Goal: Information Seeking & Learning: Learn about a topic

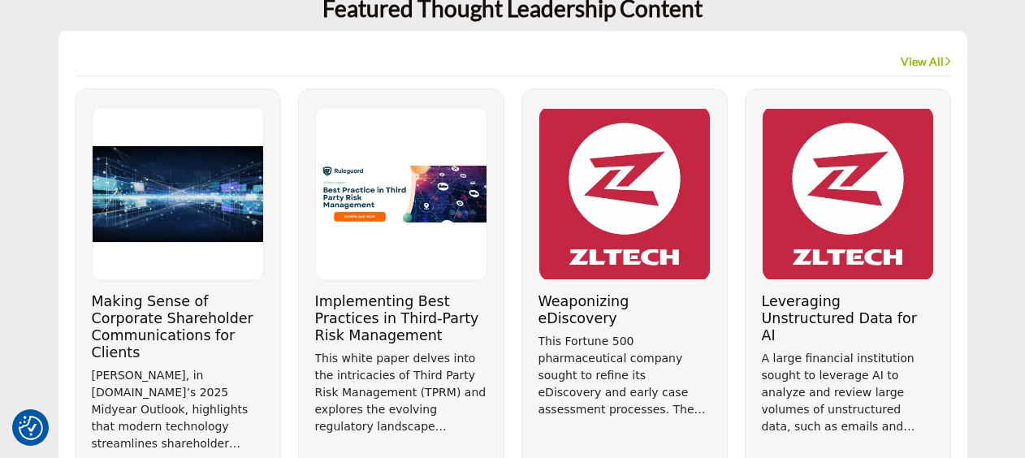
scroll to position [1282, 0]
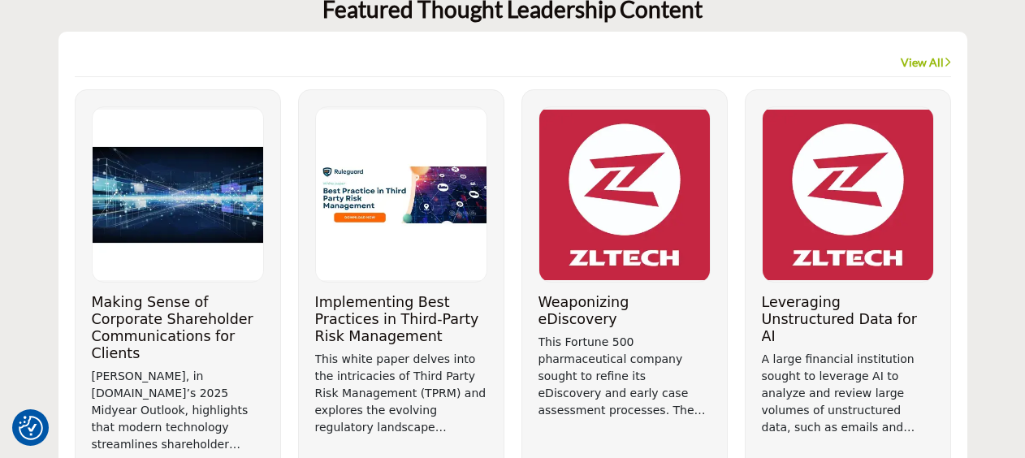
click at [180, 318] on h3 "Making Sense of Corporate Shareholder Communications for Clients" at bounding box center [178, 328] width 172 height 68
click at [536, 428] on div "Weaponizing eDiscovery" at bounding box center [624, 288] width 206 height 398
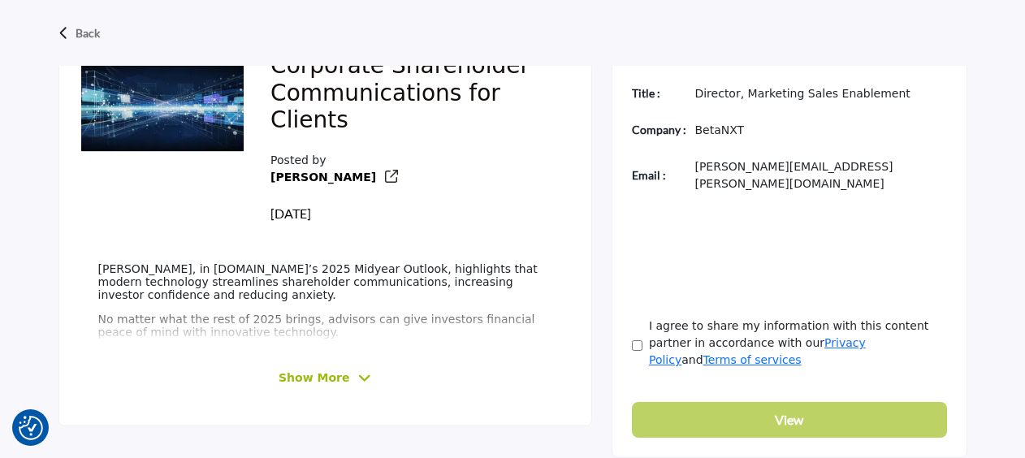
scroll to position [562, 0]
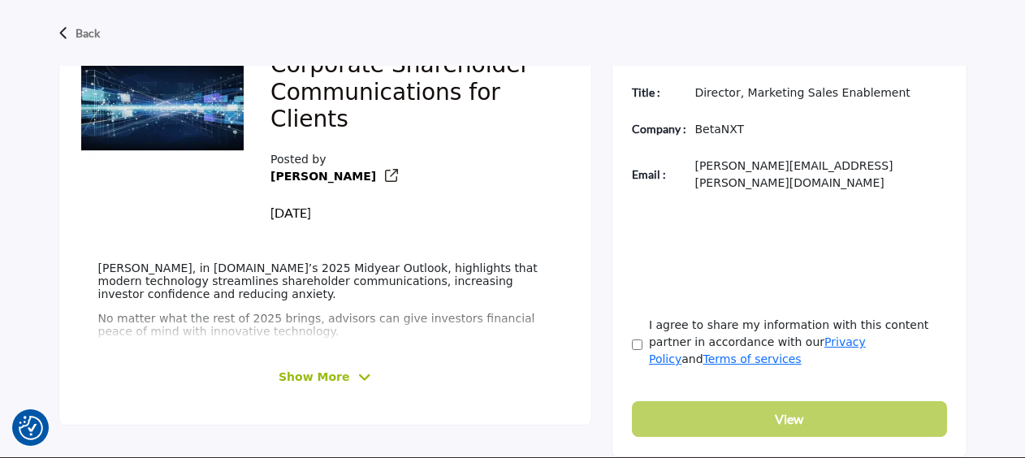
click at [329, 378] on span "Show More" at bounding box center [314, 377] width 71 height 17
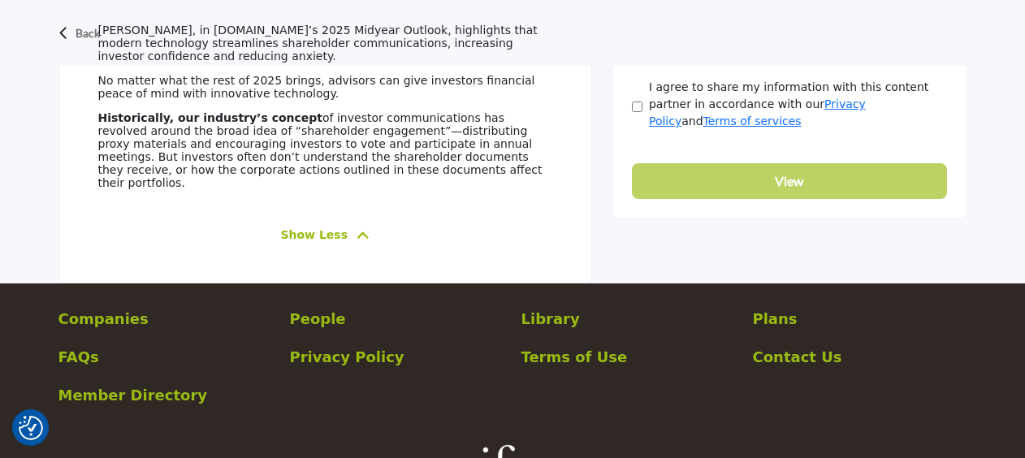
scroll to position [0, 0]
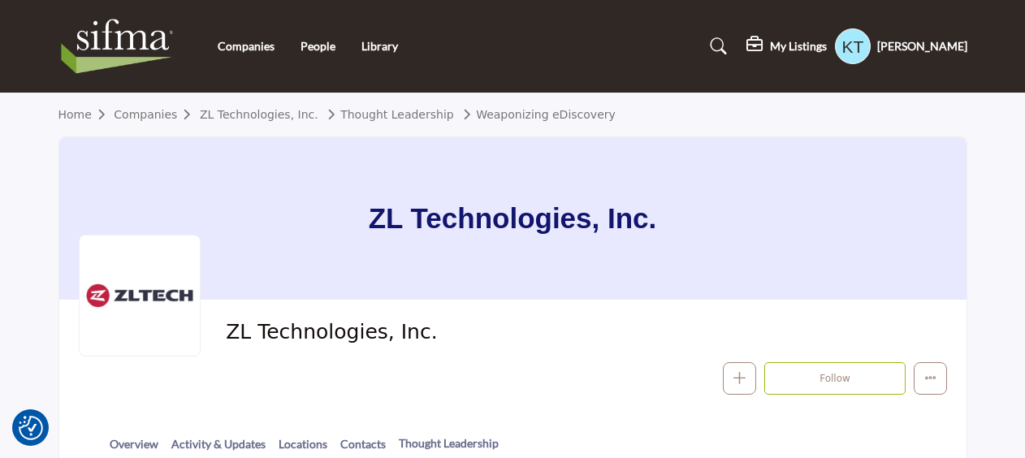
click at [654, 183] on h1 "ZL Technologies, Inc." at bounding box center [513, 218] width 288 height 162
